Goal: Information Seeking & Learning: Learn about a topic

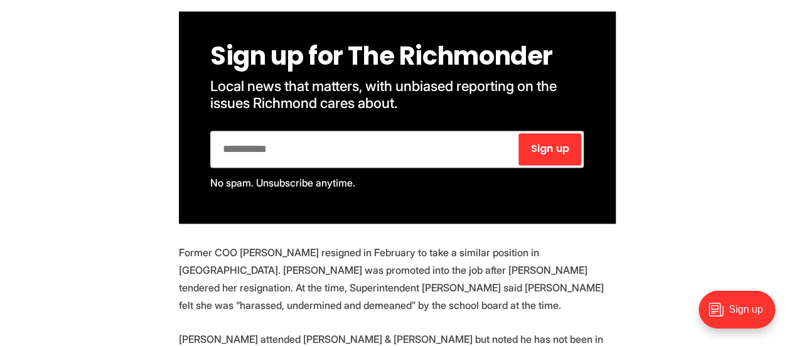
scroll to position [853, 0]
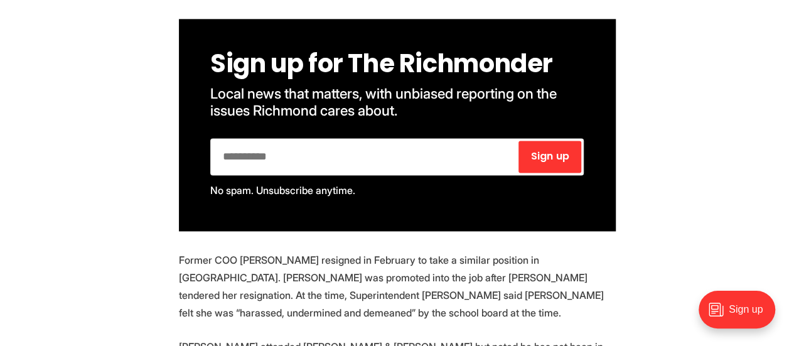
click at [234, 141] on input "email" at bounding box center [365, 157] width 304 height 32
type input "**********"
click at [559, 151] on span "Sign up" at bounding box center [550, 156] width 38 height 10
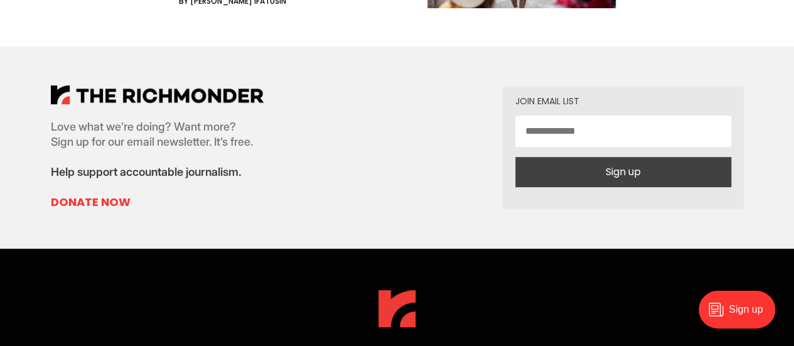
scroll to position [2602, 0]
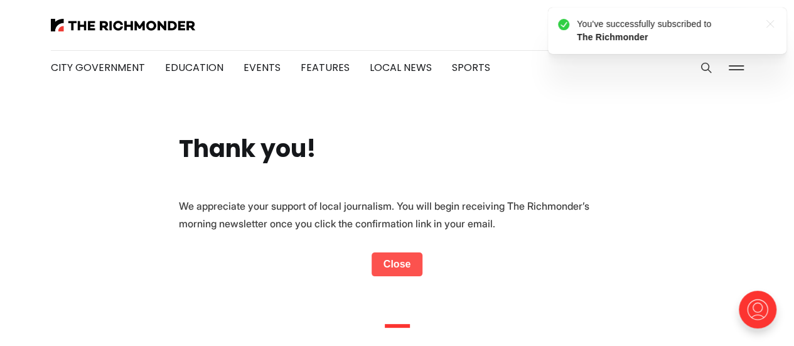
click at [399, 264] on link "Close" at bounding box center [397, 264] width 51 height 24
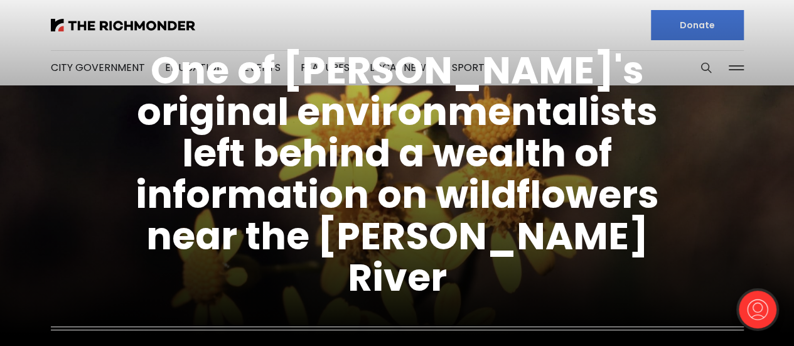
drag, startPoint x: 800, startPoint y: 25, endPoint x: 652, endPoint y: 169, distance: 206.5
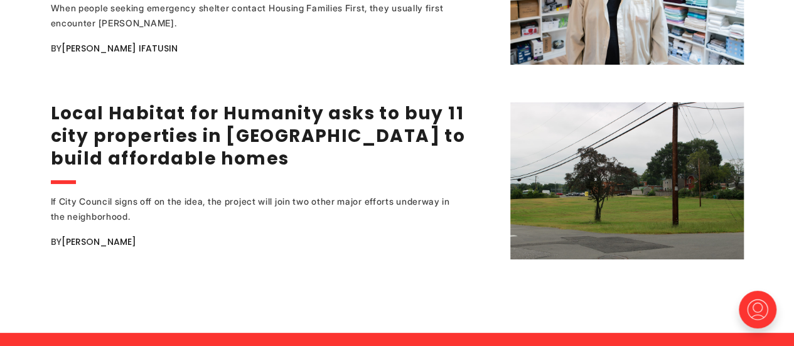
scroll to position [2416, 0]
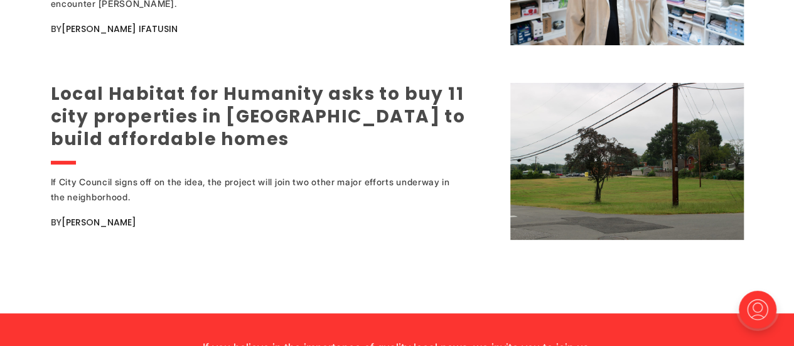
click at [224, 111] on link "Local Habitat for Humanity asks to buy 11 city properties in Northside to build…" at bounding box center [258, 117] width 415 height 70
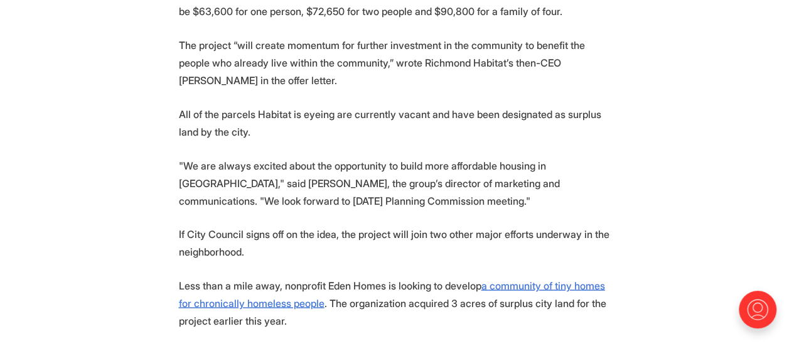
scroll to position [1146, 0]
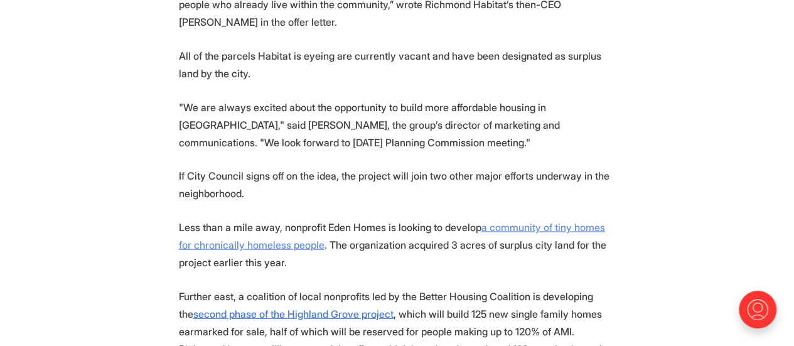
click at [545, 220] on u "a community of tiny homes for chronically homeless people" at bounding box center [392, 235] width 426 height 30
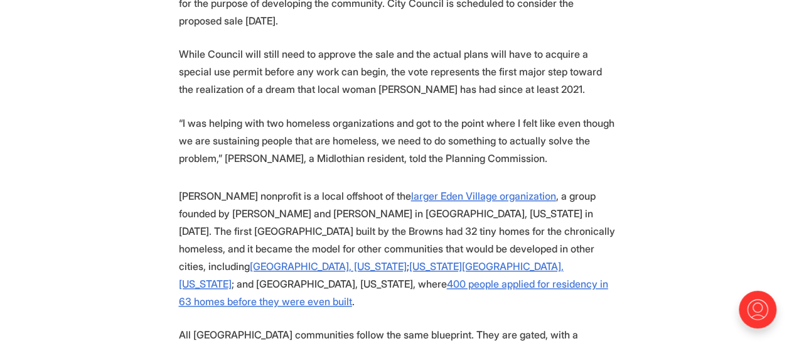
scroll to position [736, 0]
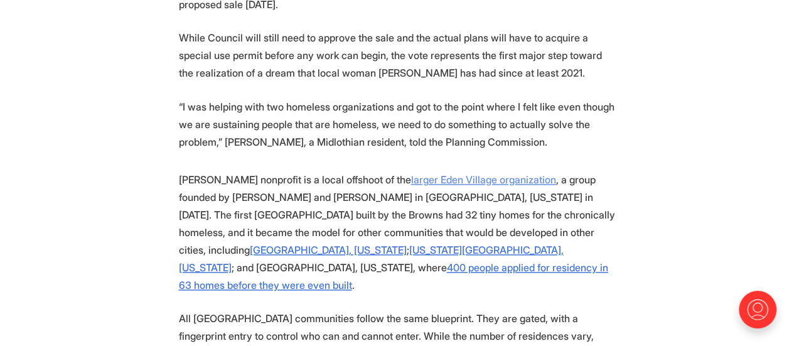
click at [418, 173] on u "larger Eden Village organization" at bounding box center [483, 179] width 145 height 13
click at [407, 244] on u "Wilmington, North Carolina" at bounding box center [328, 250] width 157 height 13
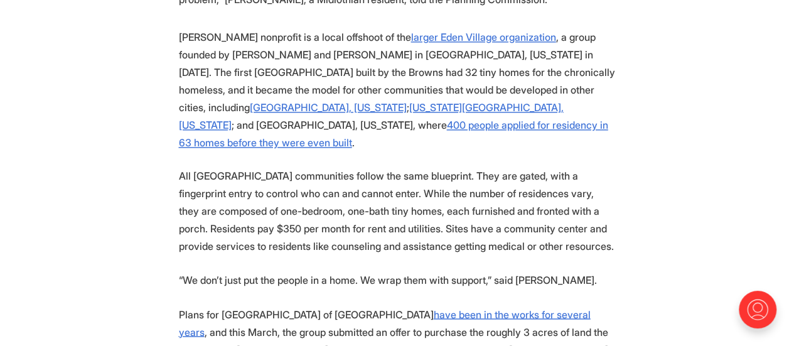
scroll to position [920, 0]
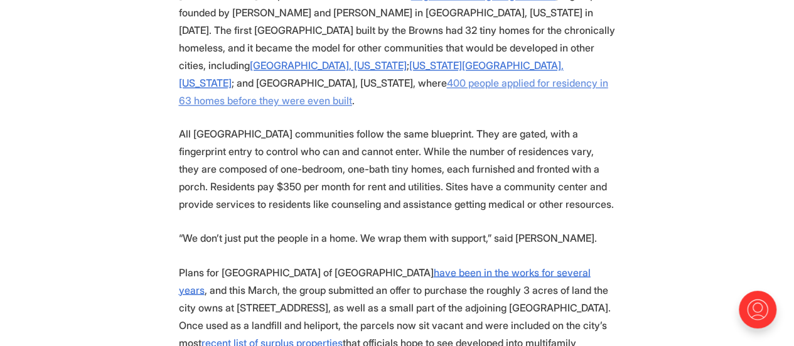
click at [458, 77] on u "400 people applied for residency in 63 homes before they were even built" at bounding box center [393, 92] width 429 height 30
click at [343, 336] on u "recent list of surplus properties" at bounding box center [272, 342] width 141 height 13
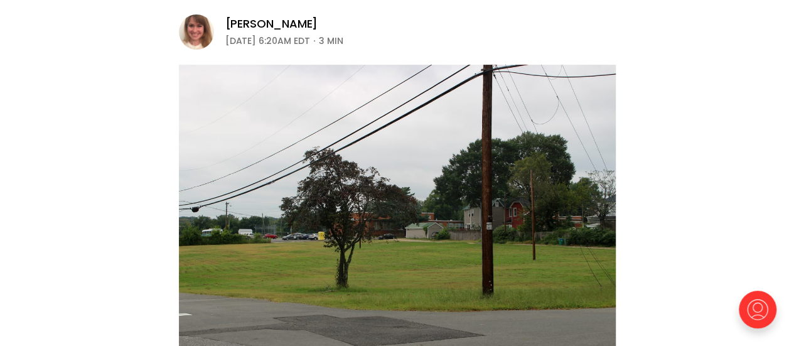
scroll to position [264, 0]
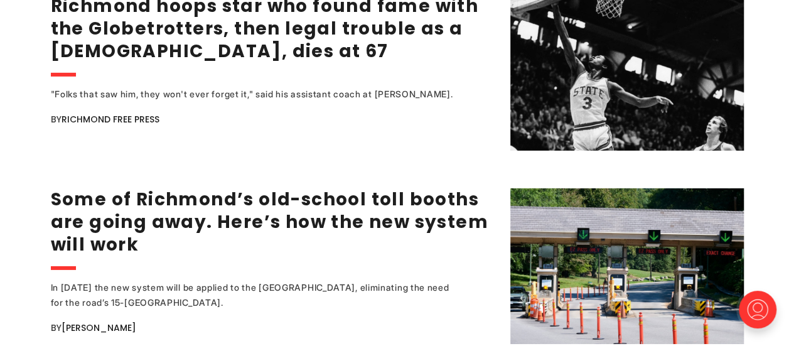
scroll to position [1958, 0]
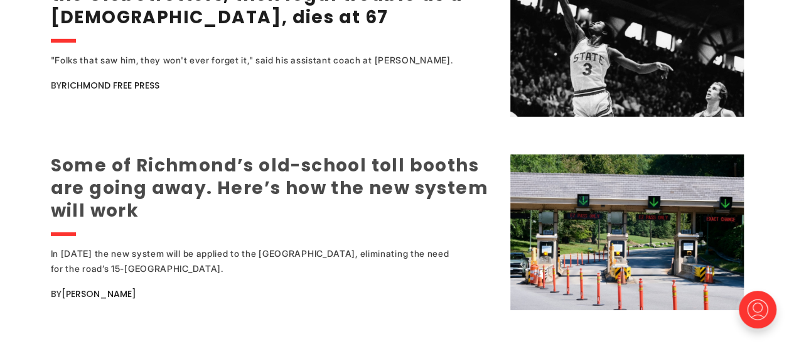
click at [225, 176] on link "Some of Richmond’s old-school toll booths are going away. Here’s how the new sy…" at bounding box center [270, 188] width 438 height 70
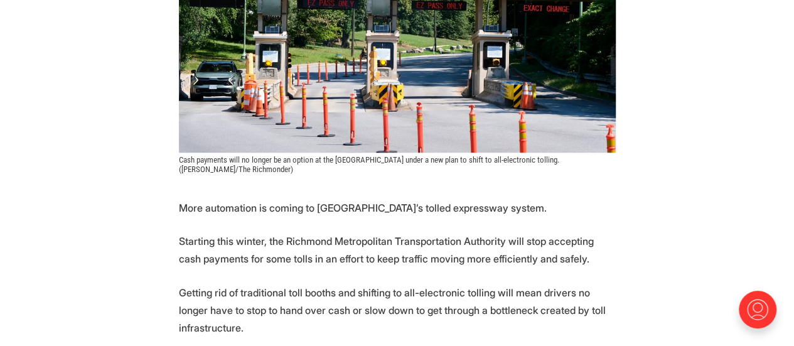
scroll to position [418, 0]
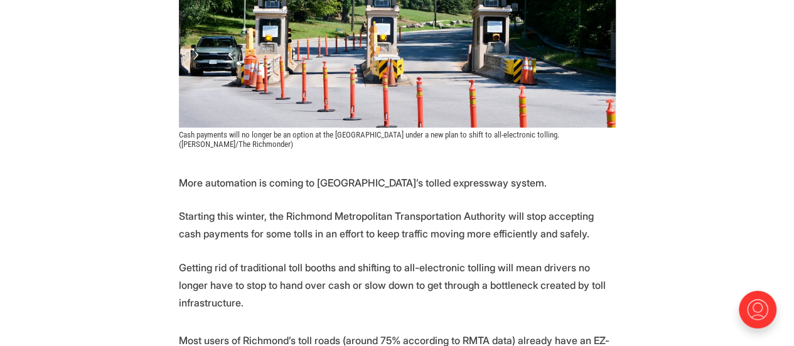
click at [785, 338] on div ".cls-1{fill:none;stroke:currentColor;stroke-linecap:round;stroke-linejoin:round…" at bounding box center [761, 315] width 66 height 62
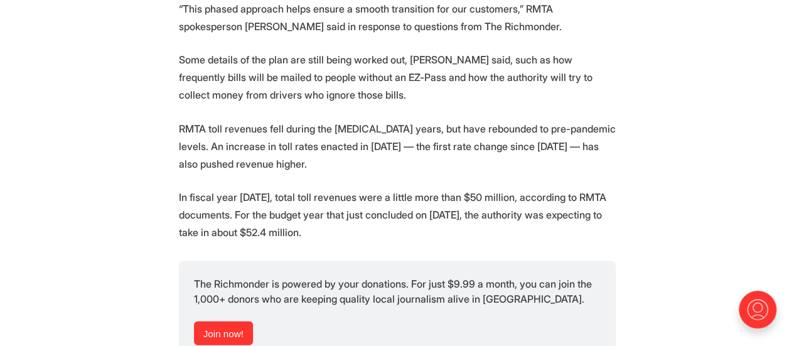
scroll to position [1482, 0]
